Goal: Transaction & Acquisition: Book appointment/travel/reservation

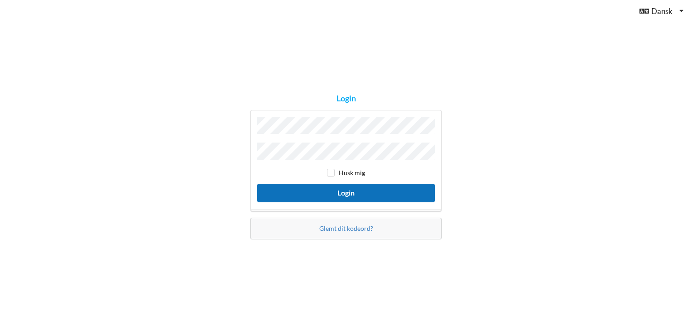
click at [337, 193] on button "Login" at bounding box center [346, 193] width 178 height 19
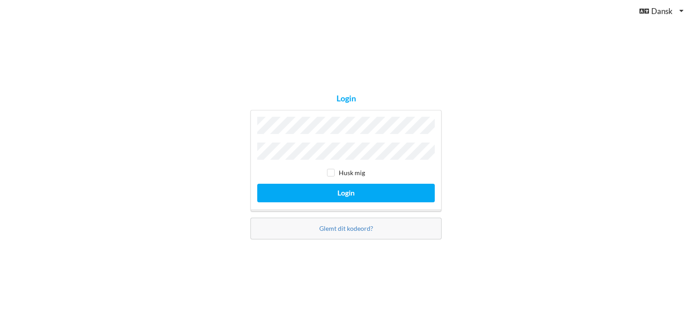
drag, startPoint x: 215, startPoint y: 165, endPoint x: 214, endPoint y: 160, distance: 5.1
click at [214, 162] on div "Login Husk mig Login Glemt dit kodeord?" at bounding box center [346, 167] width 692 height 334
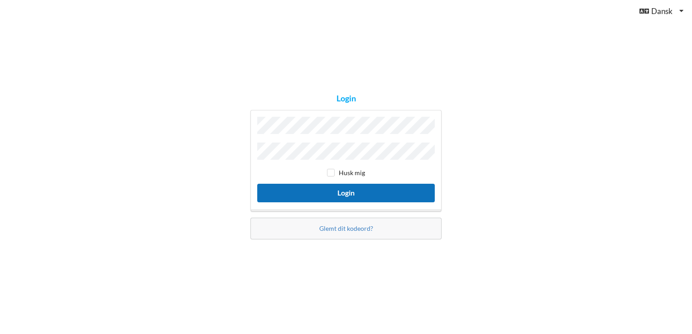
click at [334, 186] on button "Login" at bounding box center [346, 193] width 178 height 19
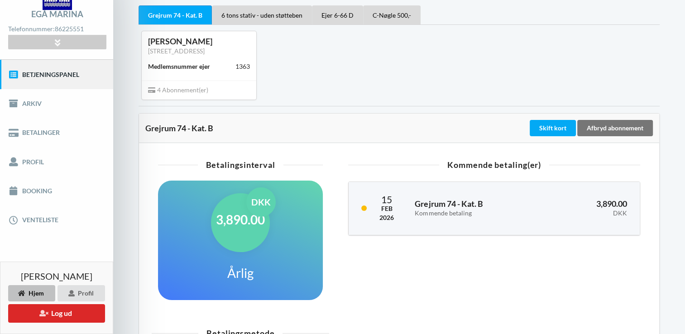
scroll to position [9, 0]
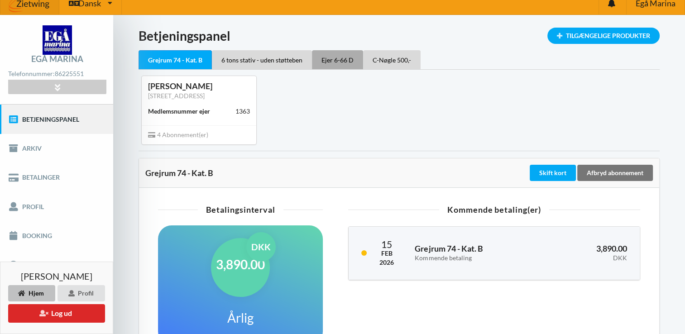
click at [328, 58] on div "Ejer 6-66 D" at bounding box center [337, 59] width 51 height 19
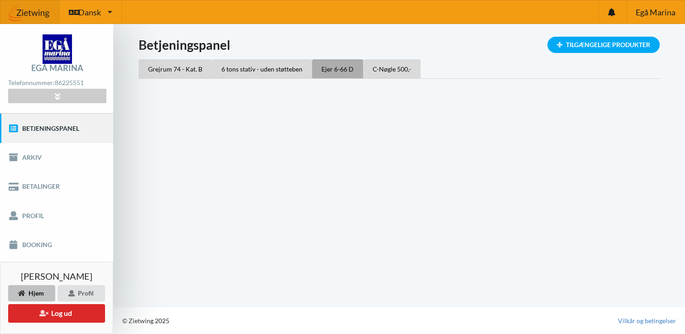
scroll to position [0, 0]
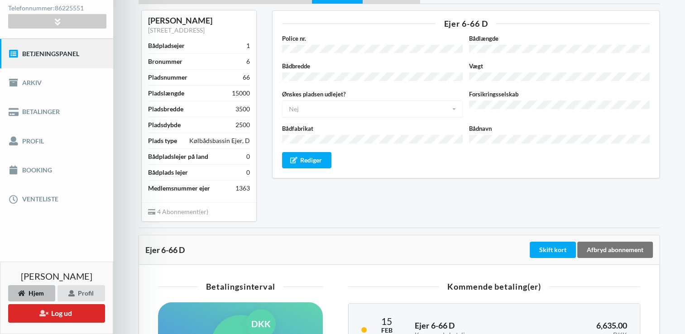
scroll to position [91, 0]
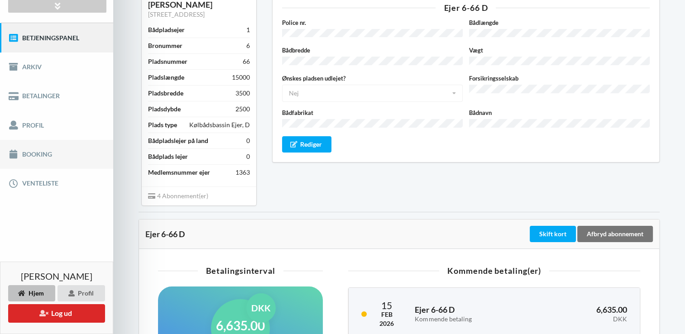
click at [34, 150] on link "Booking" at bounding box center [56, 154] width 113 height 29
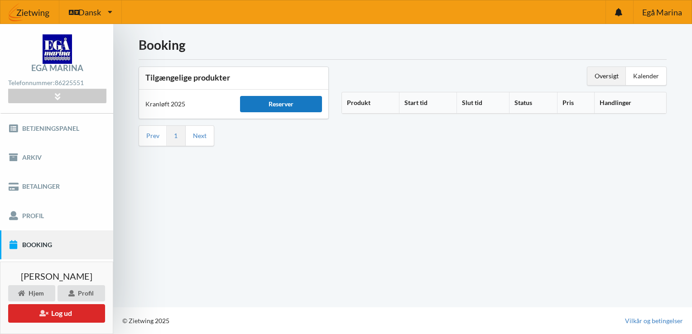
click at [279, 103] on div "Reserver" at bounding box center [281, 104] width 82 height 16
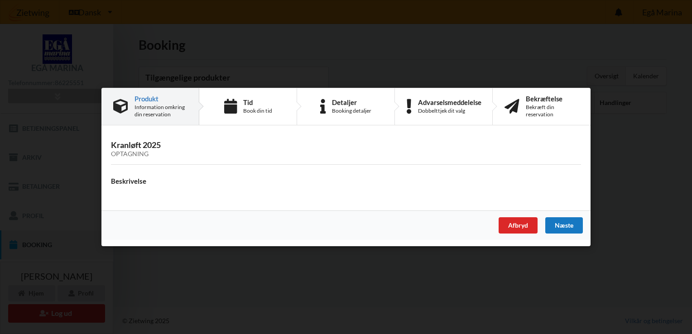
click at [560, 222] on div "Næste" at bounding box center [564, 225] width 38 height 16
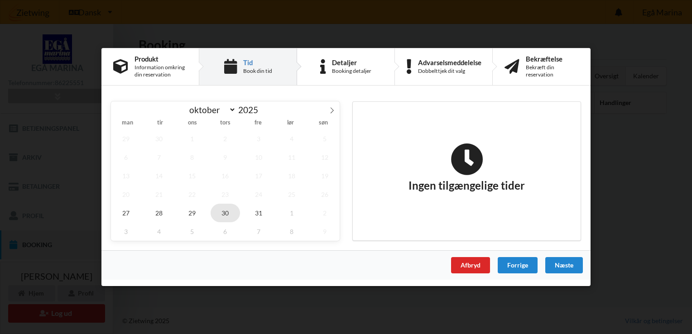
click at [225, 213] on span "30" at bounding box center [226, 213] width 30 height 19
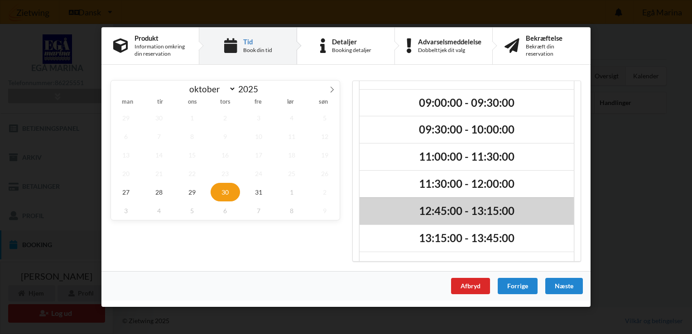
scroll to position [48, 0]
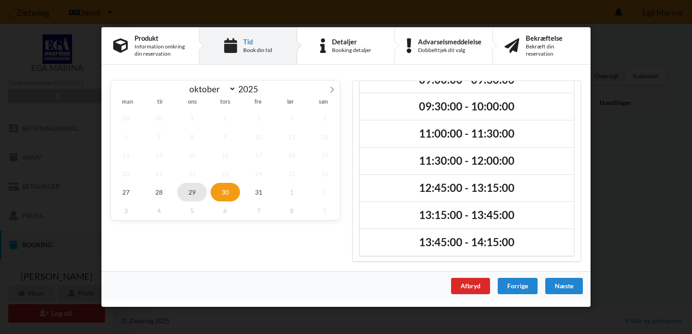
click at [197, 189] on span "29" at bounding box center [192, 192] width 30 height 19
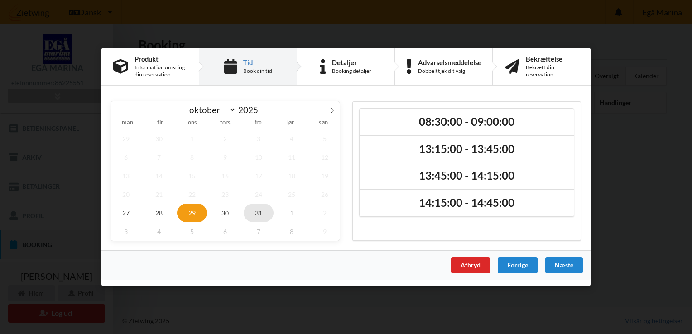
click at [261, 213] on span "31" at bounding box center [259, 213] width 30 height 19
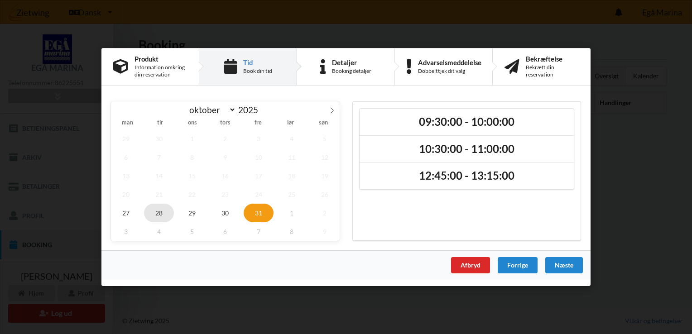
click at [156, 217] on span "28" at bounding box center [159, 213] width 30 height 19
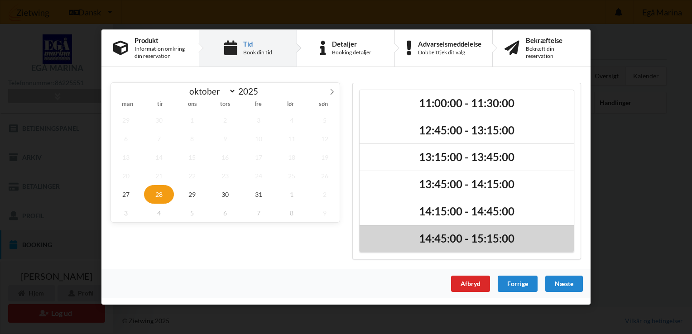
click at [469, 238] on h2 "14:45:00 - 15:15:00" at bounding box center [467, 239] width 202 height 14
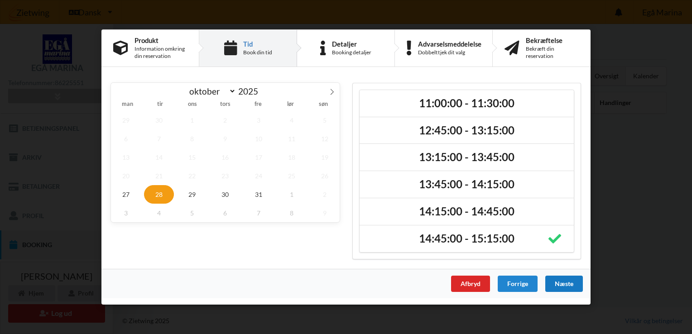
click at [563, 284] on div "Næste" at bounding box center [564, 284] width 38 height 16
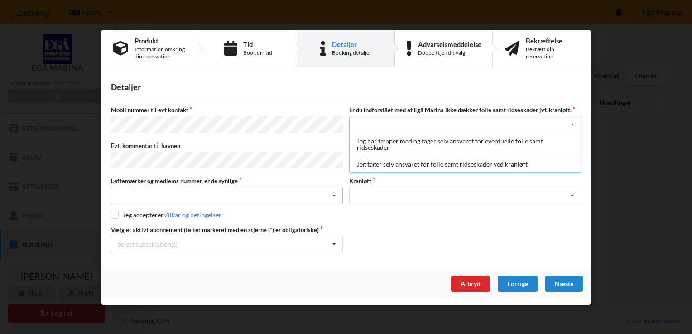
click at [212, 190] on div "Nej, jeg kontakter havnekontoret inden løftet Ja, mine mærker er synlige og int…" at bounding box center [227, 195] width 232 height 17
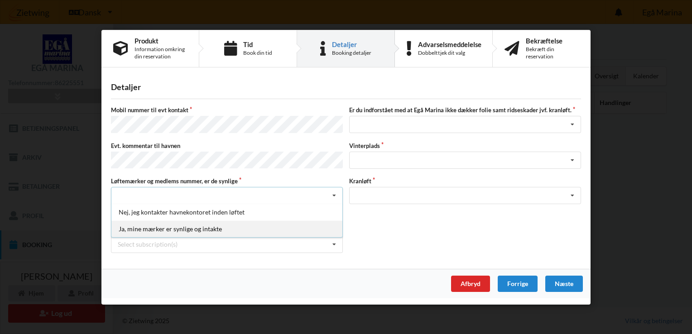
click at [183, 222] on div "Ja, mine mærker er synlige og intakte" at bounding box center [226, 229] width 231 height 17
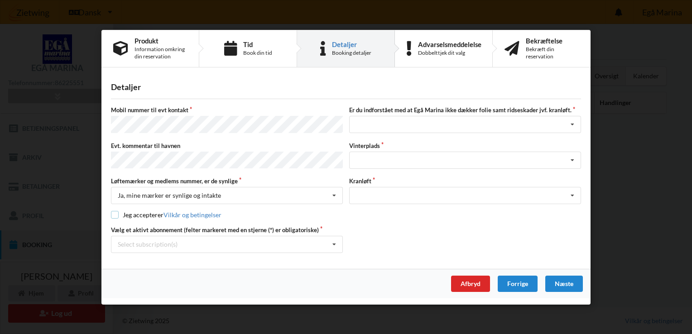
drag, startPoint x: 115, startPoint y: 211, endPoint x: 133, endPoint y: 209, distance: 17.8
click at [115, 211] on input "checkbox" at bounding box center [115, 215] width 8 height 8
checkbox input "true"
click at [233, 236] on div "Select subscription(s) Grejrum 74 - Kat. B * 6 tons stativ - uden støtteben * E…" at bounding box center [227, 244] width 232 height 17
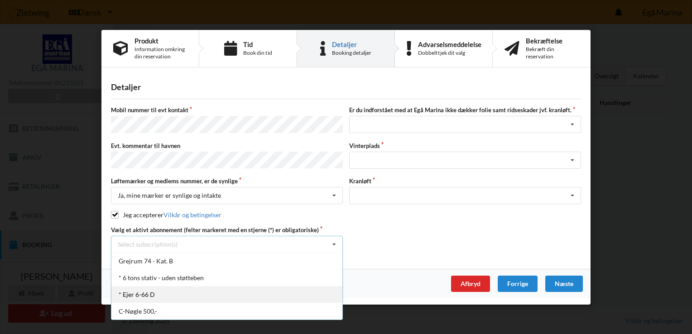
click at [151, 294] on div "* Ejer 6-66 D" at bounding box center [226, 294] width 231 height 17
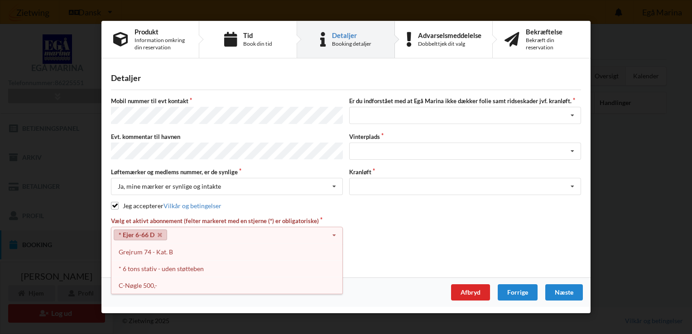
click at [140, 231] on link "* Ejer 6-66 D" at bounding box center [140, 235] width 53 height 11
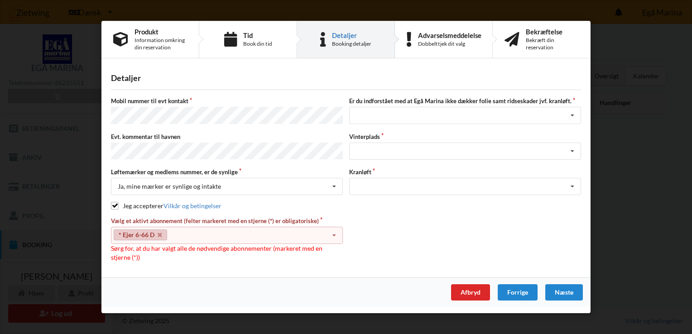
click at [356, 223] on div "Vælg et aktivt abonnement (felter markeret med en stjerne (*) er obligatoriske)…" at bounding box center [346, 239] width 476 height 45
click at [380, 225] on div "Vælg et aktivt abonnement (felter markeret med en stjerne (*) er obligatoriske)…" at bounding box center [346, 239] width 476 height 45
click at [161, 250] on div "Vælg et aktivt abonnement (felter markeret med en stjerne (*) er obligatoriske)…" at bounding box center [227, 239] width 238 height 45
click at [140, 235] on link "* Ejer 6-66 D" at bounding box center [140, 235] width 53 height 11
click at [333, 231] on icon at bounding box center [334, 235] width 14 height 17
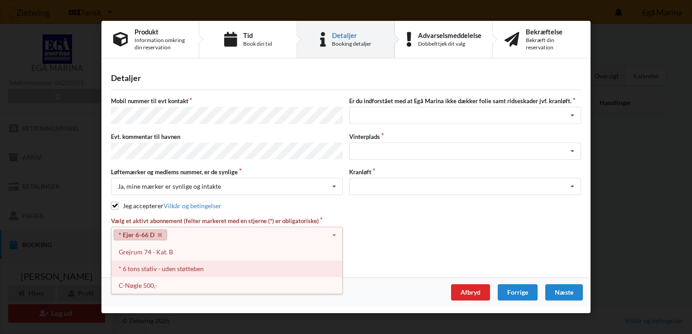
click at [188, 267] on div "* 6 tons stativ - uden støtteben" at bounding box center [226, 268] width 231 height 17
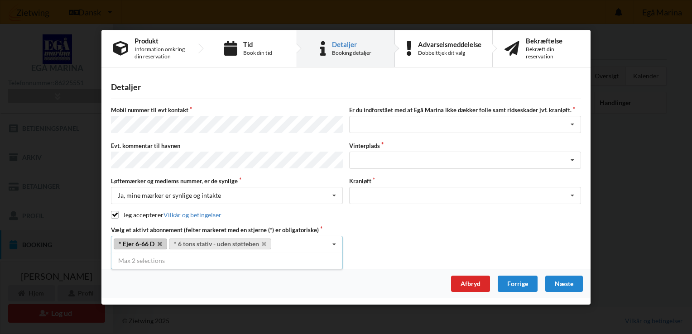
click at [391, 228] on div "Vælg et aktivt abonnement (felter markeret med en stjerne (*) er obligatoriske)…" at bounding box center [346, 239] width 476 height 27
click at [429, 122] on div "Jeg har tæpper med og tager selv ansvaret for eventuelle folie samt ridseskader…" at bounding box center [465, 124] width 232 height 17
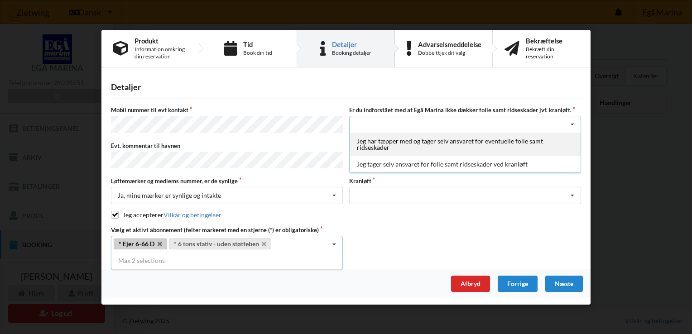
click at [409, 151] on div "Jeg har tæpper med og tager selv ansvaret for eventuelle folie samt ridseskader" at bounding box center [465, 144] width 231 height 23
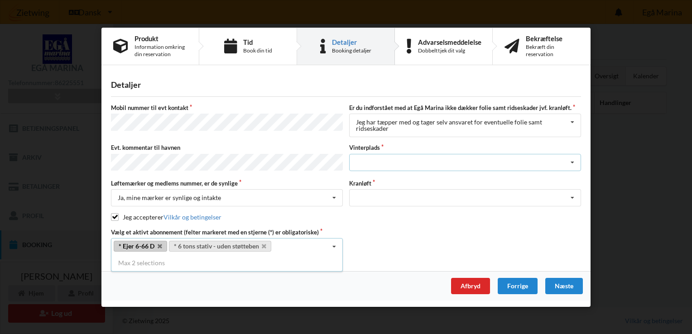
click at [408, 161] on div "Landplads nr. 1 Landplads nr. 2 Landplads nr.3 Landplads nr. 4 Landplads nr. 5 …" at bounding box center [465, 162] width 232 height 17
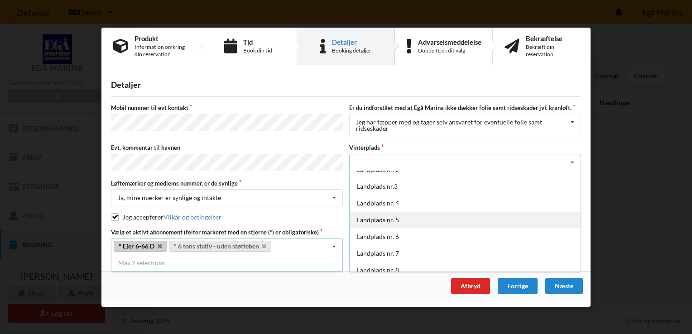
scroll to position [45, 0]
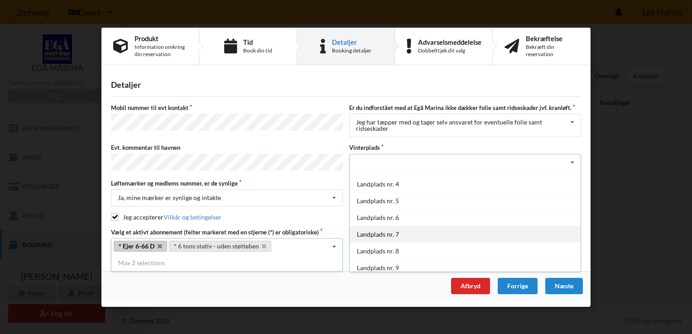
click at [410, 230] on div "Landplads nr. 7" at bounding box center [465, 234] width 231 height 17
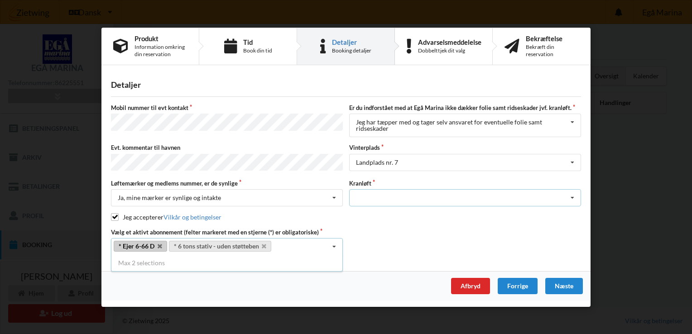
click at [402, 197] on div "Optagning" at bounding box center [465, 197] width 232 height 17
click at [397, 212] on div "Optagning" at bounding box center [465, 214] width 231 height 17
click at [397, 235] on div "Vælg et aktivt abonnement (felter markeret med en stjerne (*) er obligatoriske)…" at bounding box center [346, 241] width 476 height 27
drag, startPoint x: 397, startPoint y: 235, endPoint x: 478, endPoint y: 236, distance: 81.5
click at [478, 236] on div "Vælg et aktivt abonnement (felter markeret med en stjerne (*) er obligatoriske)…" at bounding box center [346, 241] width 476 height 27
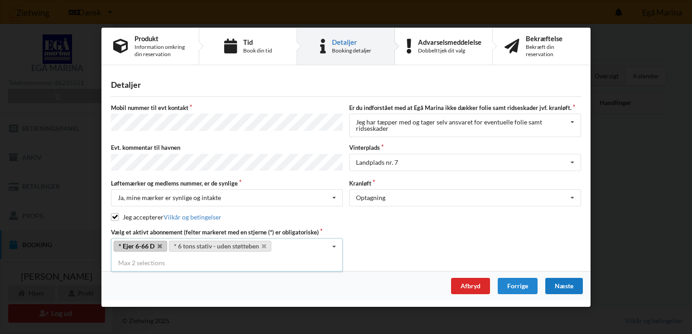
click at [556, 285] on div "Næste" at bounding box center [564, 286] width 38 height 16
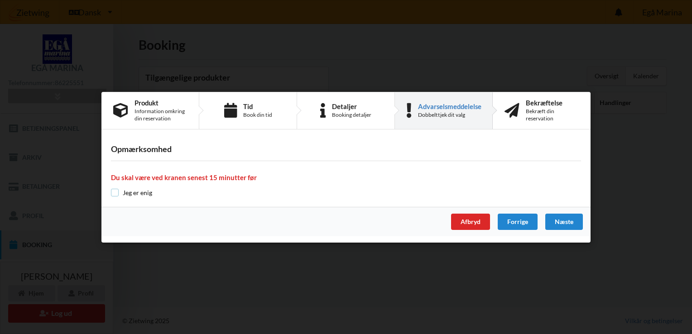
click at [114, 192] on input "checkbox" at bounding box center [115, 193] width 8 height 8
checkbox input "true"
click at [573, 221] on div "Næste" at bounding box center [564, 222] width 38 height 16
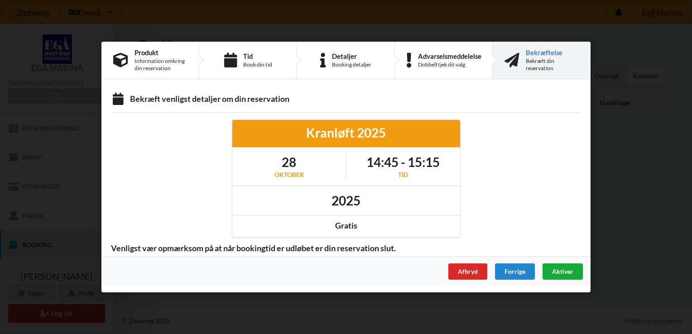
click at [569, 267] on div "Aktiver" at bounding box center [563, 272] width 40 height 16
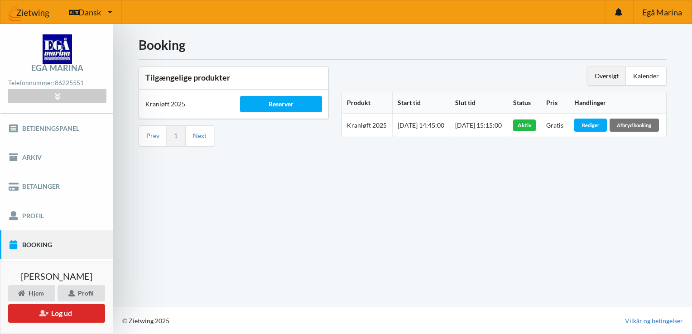
click at [411, 129] on span "[DATE] 14:45:00" at bounding box center [421, 125] width 47 height 8
click at [406, 103] on th "Start tid" at bounding box center [421, 102] width 58 height 21
click at [603, 120] on div "Rediger" at bounding box center [590, 125] width 33 height 13
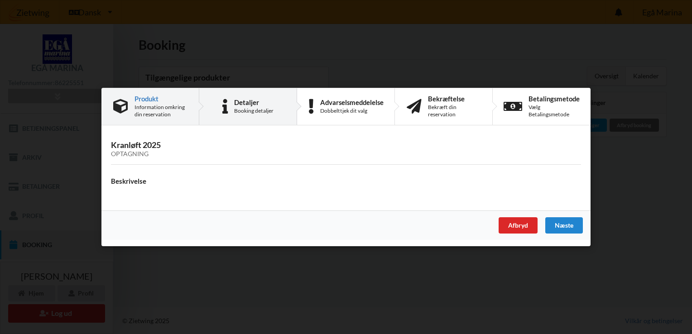
click at [247, 105] on div "Detaljer" at bounding box center [253, 102] width 39 height 7
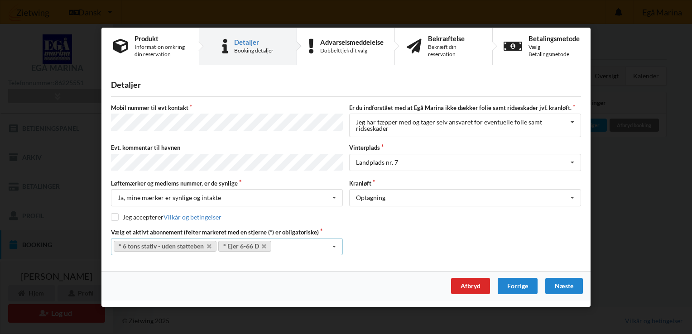
click at [322, 245] on div "* 6 tons stativ - uden støtteben * Ejer 6-66 D Select subscription(s) Grejrum 7…" at bounding box center [227, 246] width 232 height 17
click at [334, 242] on icon at bounding box center [334, 246] width 14 height 17
click at [333, 242] on icon at bounding box center [334, 246] width 14 height 17
click at [211, 244] on icon at bounding box center [209, 247] width 5 height 6
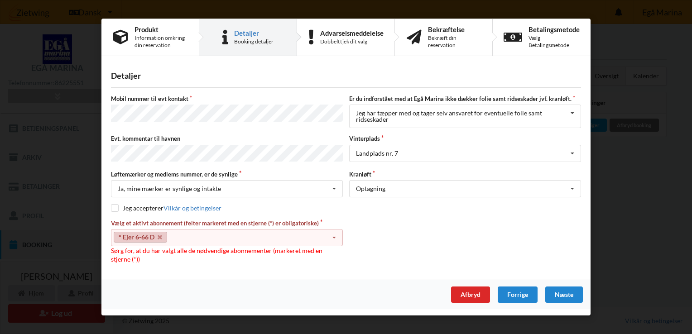
click at [332, 238] on icon at bounding box center [334, 238] width 14 height 17
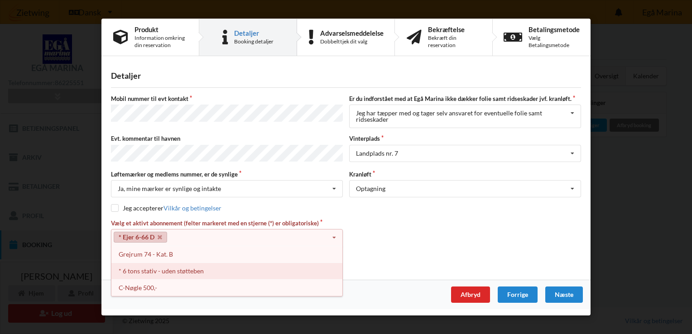
click at [198, 267] on div "* 6 tons stativ - uden støtteben" at bounding box center [226, 271] width 231 height 17
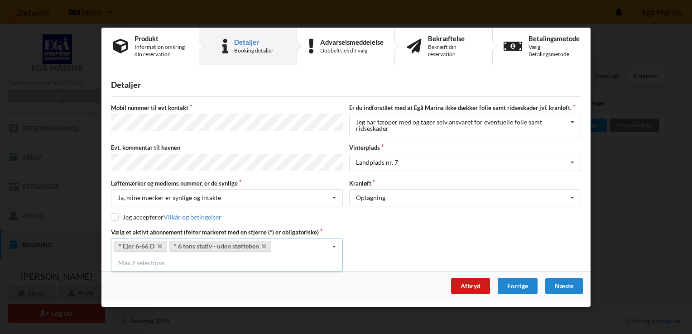
click at [467, 285] on div "Afbryd" at bounding box center [470, 286] width 39 height 16
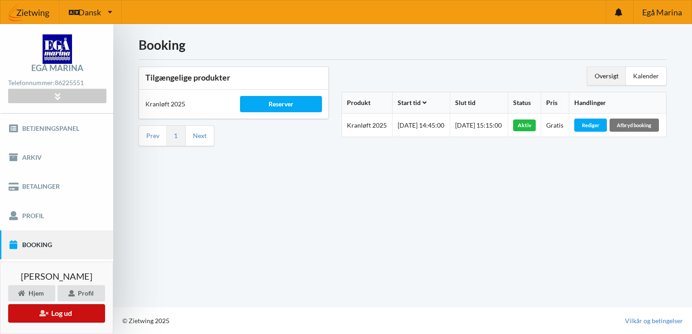
click at [62, 311] on button "Log ud" at bounding box center [56, 313] width 97 height 19
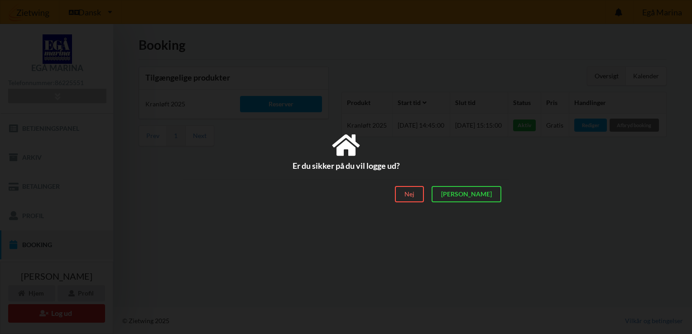
click at [487, 197] on div "[PERSON_NAME]" at bounding box center [467, 195] width 70 height 16
